Goal: Find specific page/section: Find specific page/section

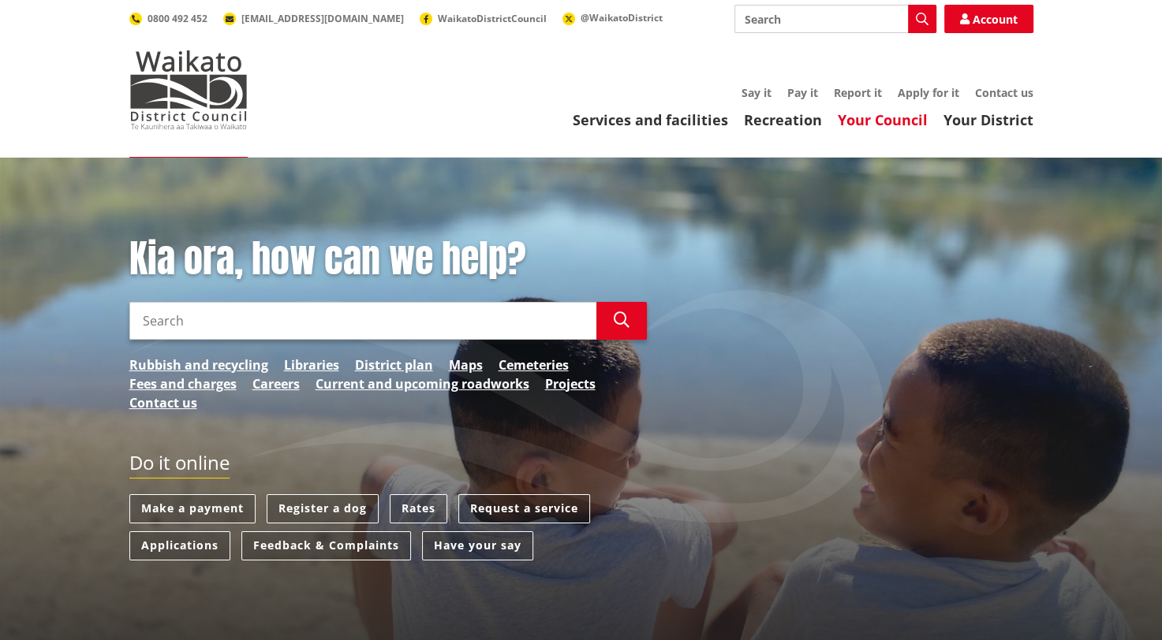
click at [876, 111] on link "Your Council" at bounding box center [883, 119] width 90 height 19
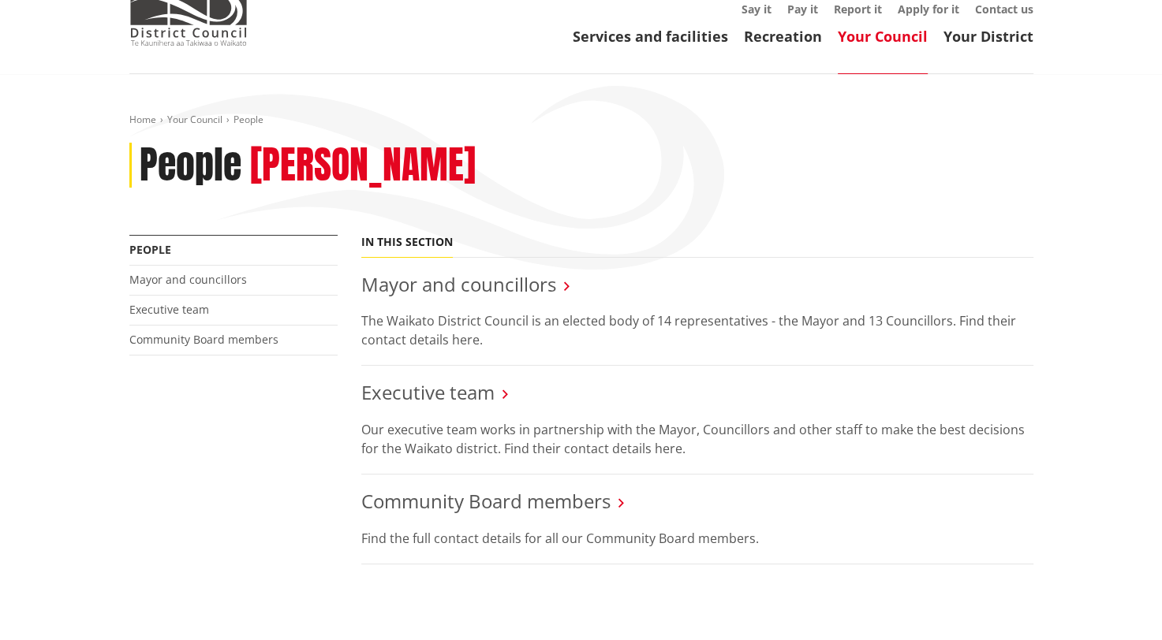
scroll to position [158, 0]
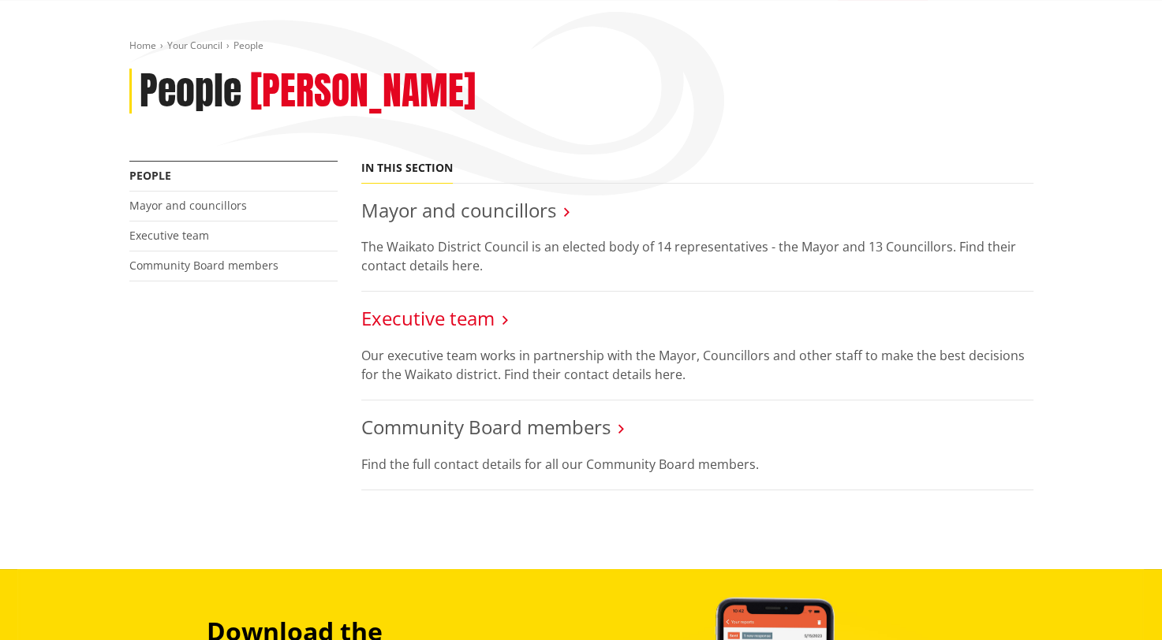
click at [454, 319] on link "Executive team" at bounding box center [427, 318] width 133 height 26
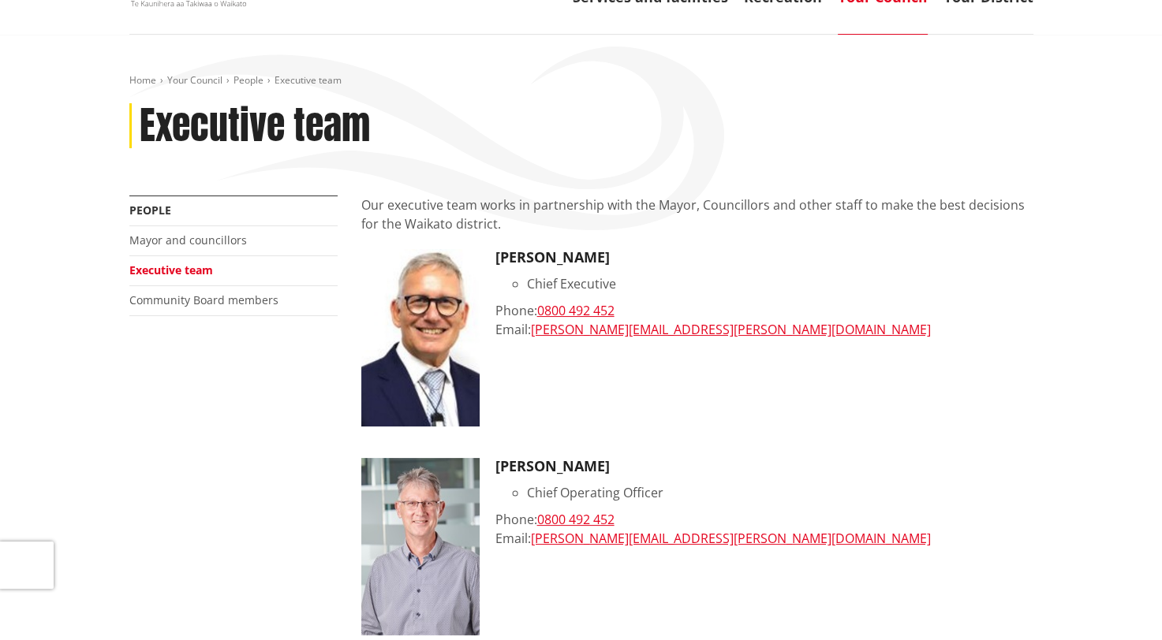
scroll to position [158, 0]
